Goal: Book appointment/travel/reservation

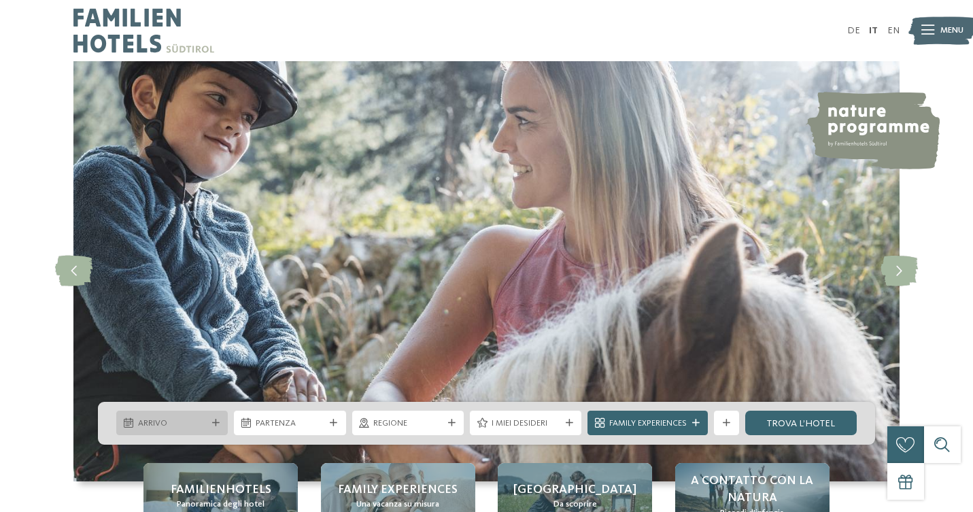
click at [214, 422] on icon at bounding box center [215, 423] width 7 height 7
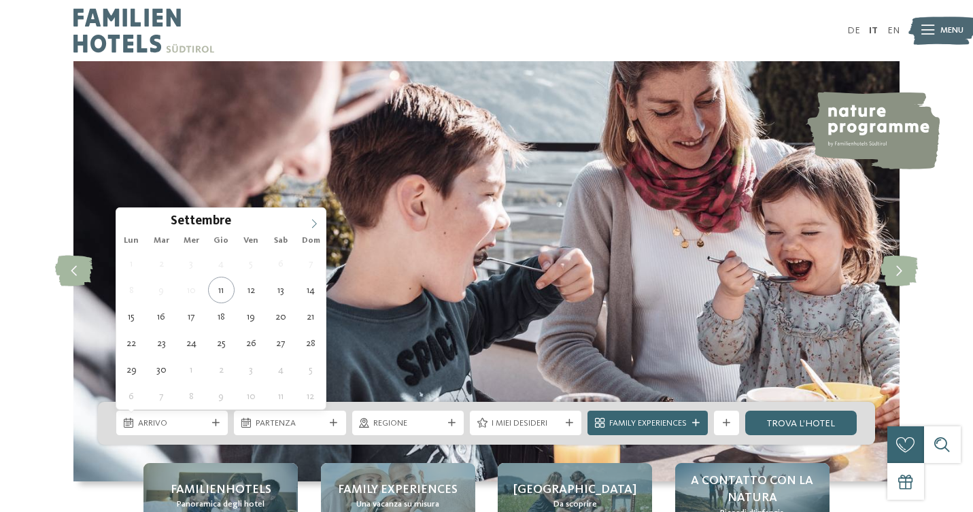
click at [316, 221] on icon at bounding box center [314, 224] width 10 height 10
type input "****"
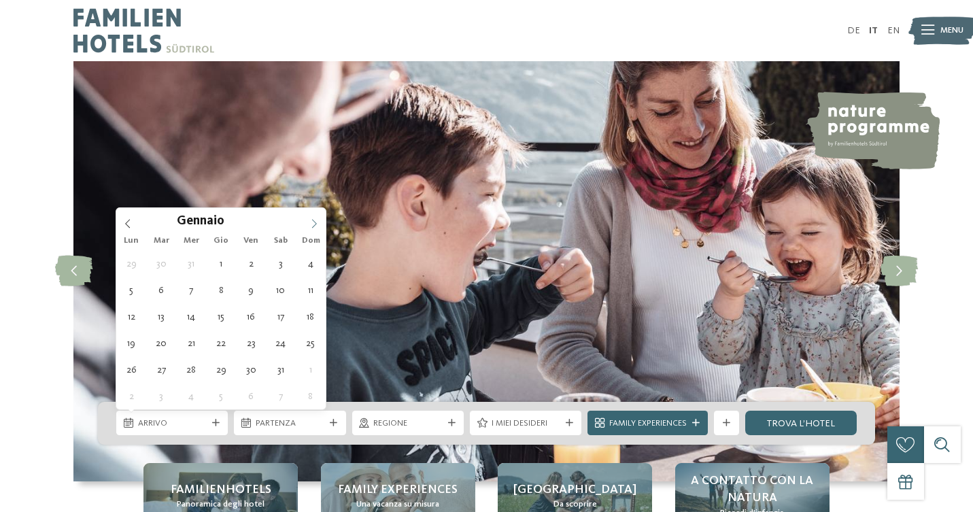
click at [316, 221] on icon at bounding box center [314, 224] width 10 height 10
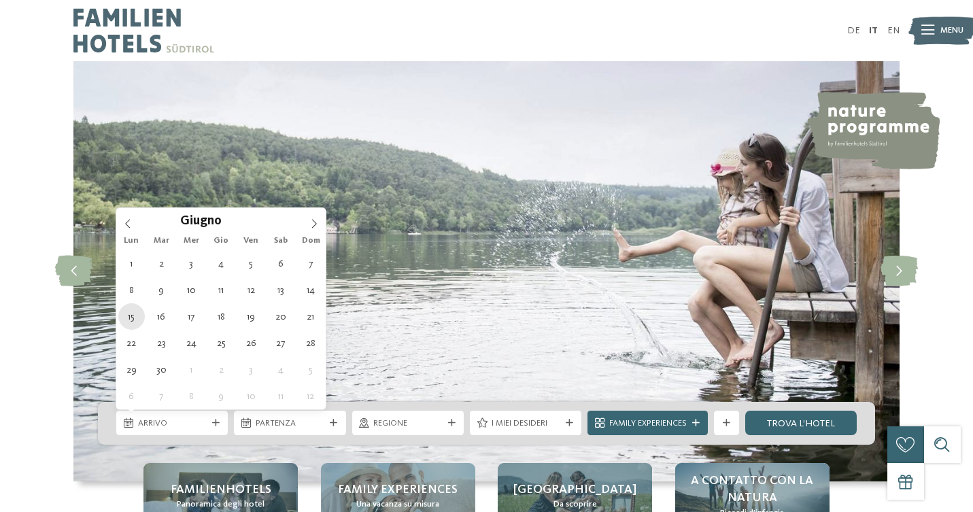
type div "[DATE]"
type input "****"
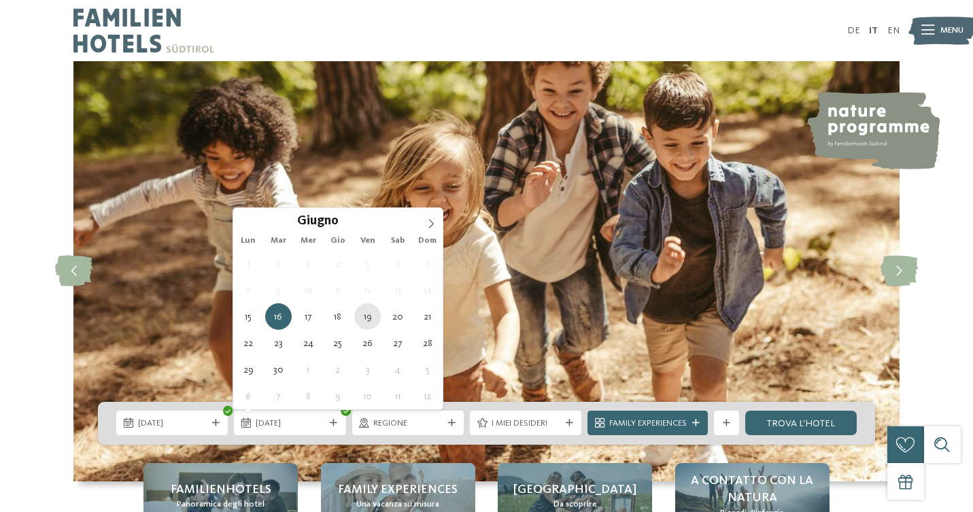
type div "[DATE]"
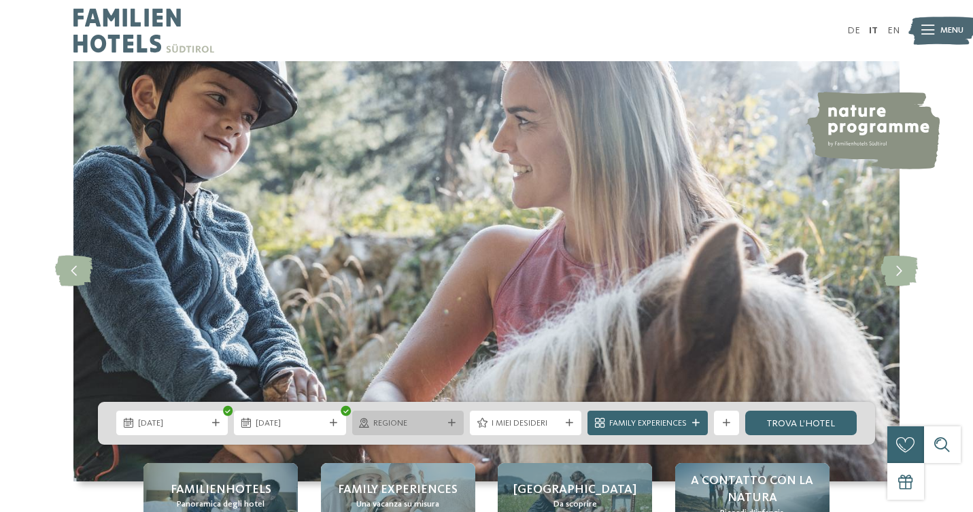
click at [451, 420] on icon at bounding box center [451, 423] width 7 height 7
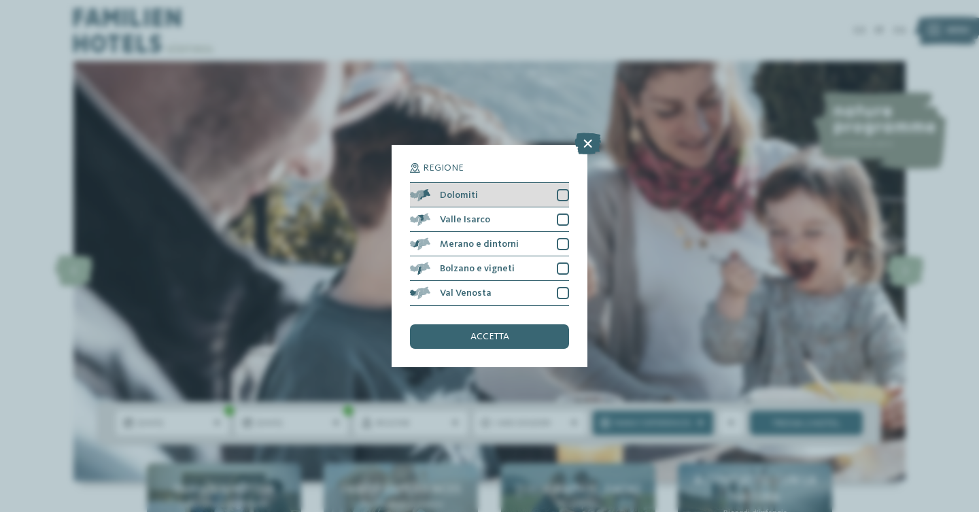
click at [564, 189] on div at bounding box center [563, 195] width 12 height 12
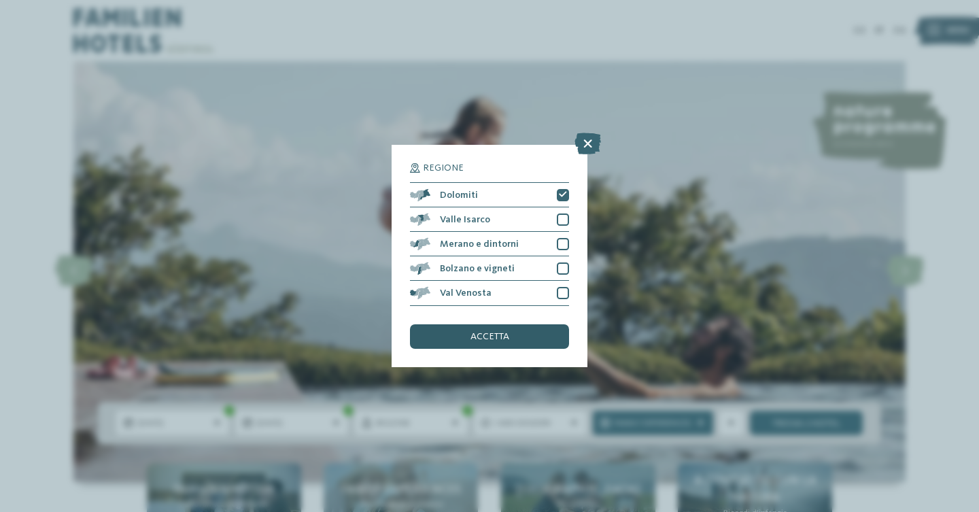
click at [469, 324] on div "accetta" at bounding box center [489, 336] width 159 height 24
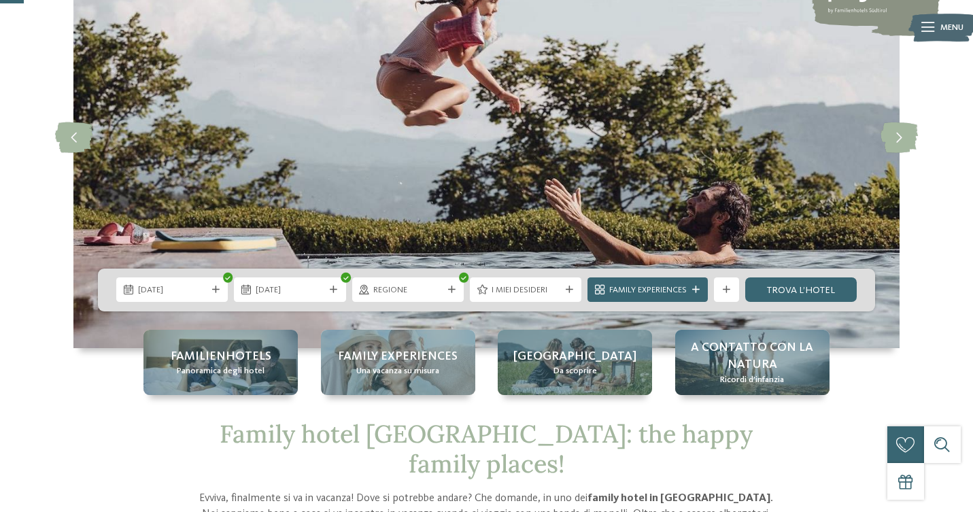
scroll to position [141, 0]
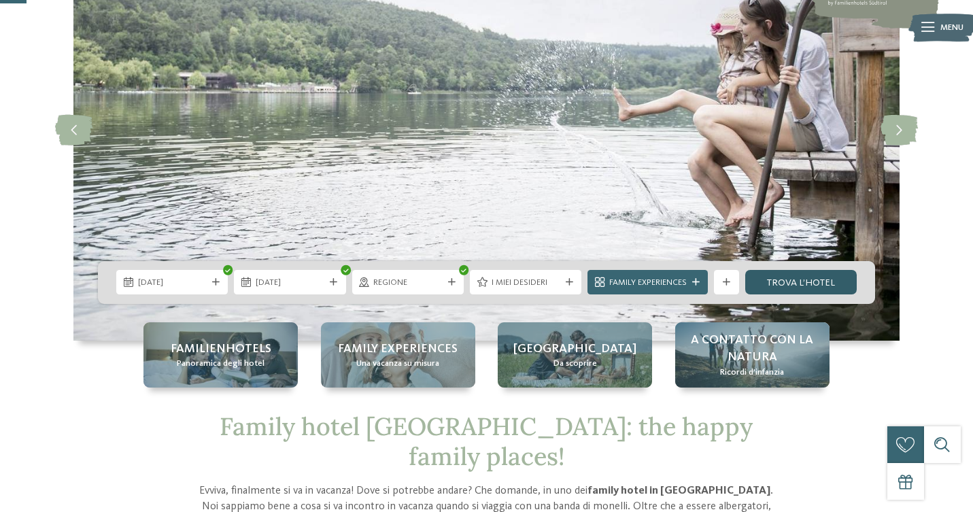
click at [811, 282] on link "trova l’hotel" at bounding box center [801, 282] width 112 height 24
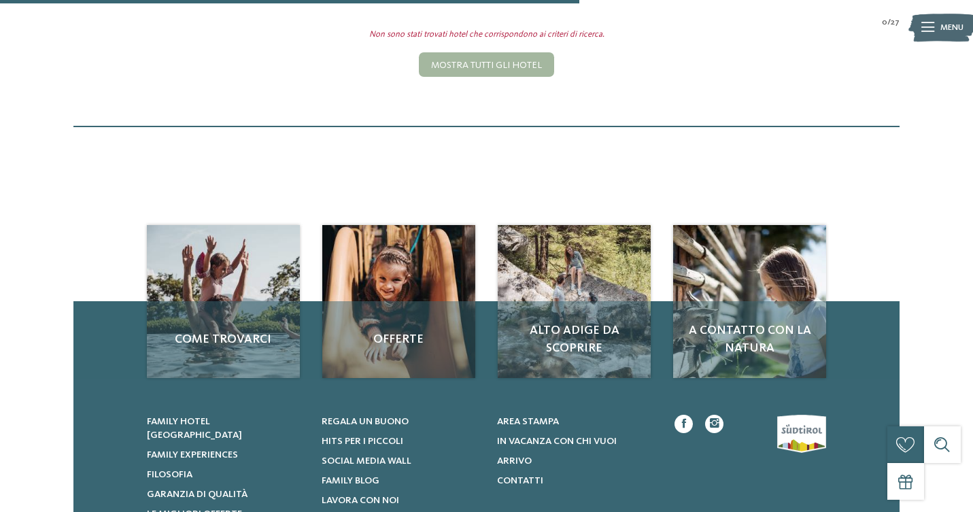
scroll to position [457, 0]
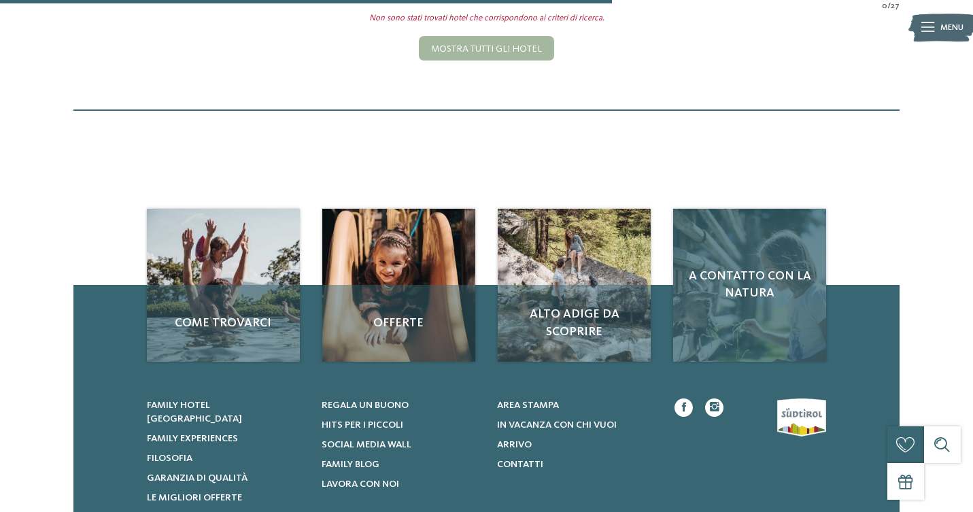
click at [812, 277] on div "A contatto con la natura" at bounding box center [749, 285] width 152 height 152
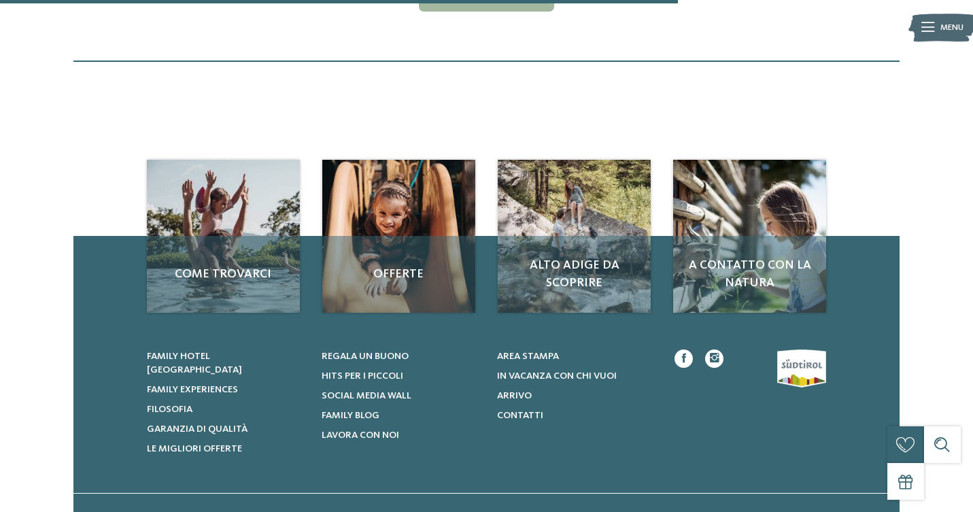
scroll to position [508, 0]
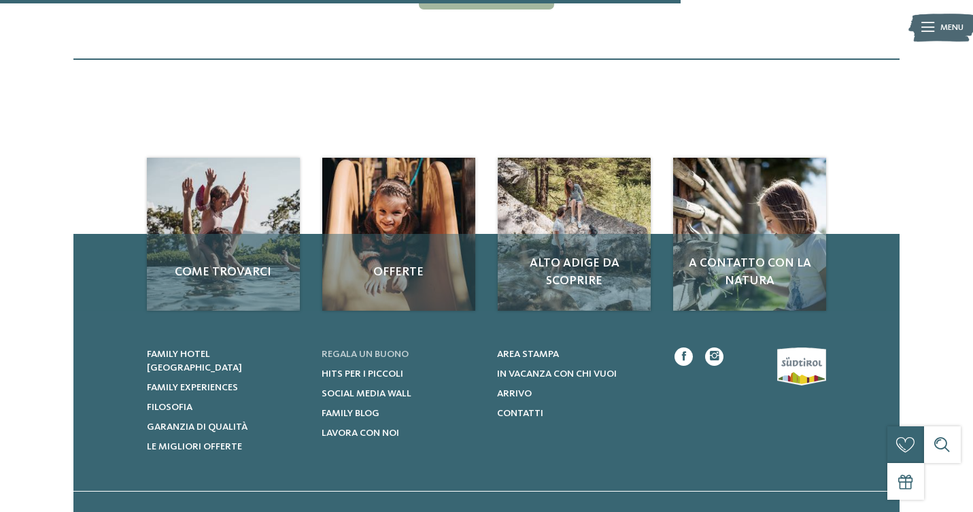
click at [389, 350] on span "Regala un buono" at bounding box center [365, 355] width 87 height 10
